Goal: Information Seeking & Learning: Learn about a topic

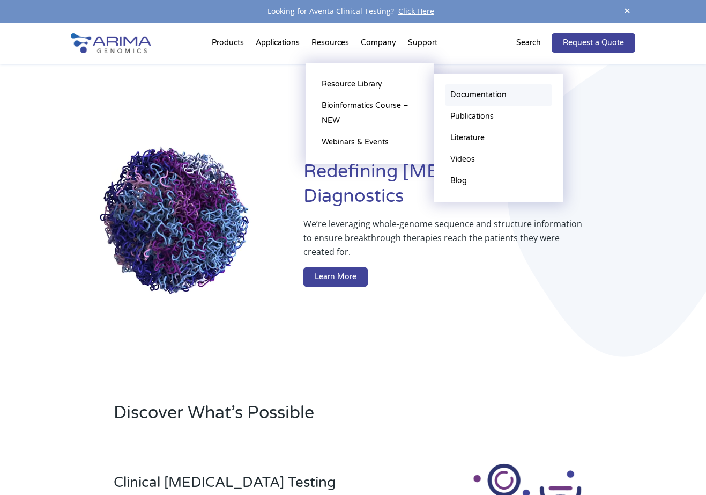
click at [499, 94] on link "Documentation" at bounding box center [498, 94] width 107 height 21
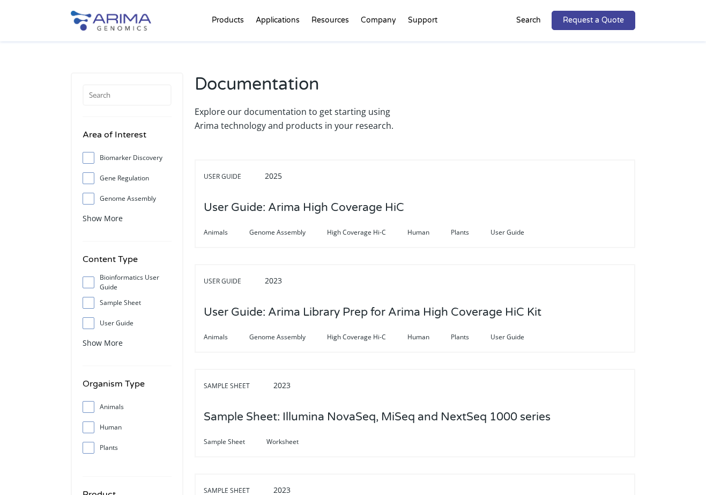
click at [86, 282] on input "Bioinformatics User Guide" at bounding box center [88, 281] width 7 height 7
checkbox input "true"
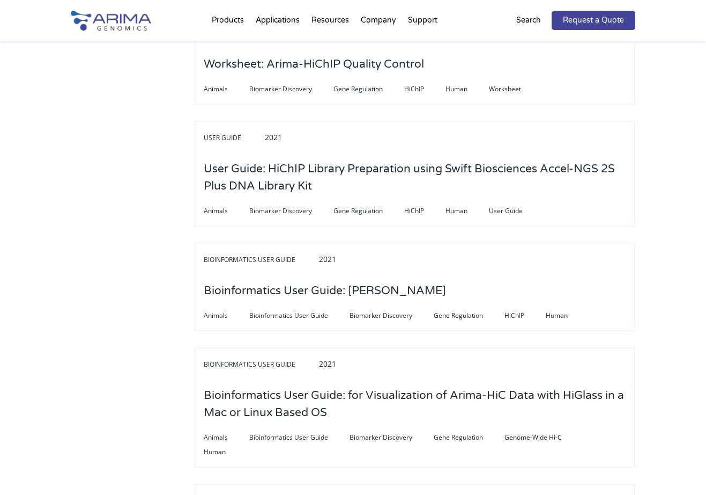
scroll to position [1631, 0]
